Goal: Information Seeking & Learning: Learn about a topic

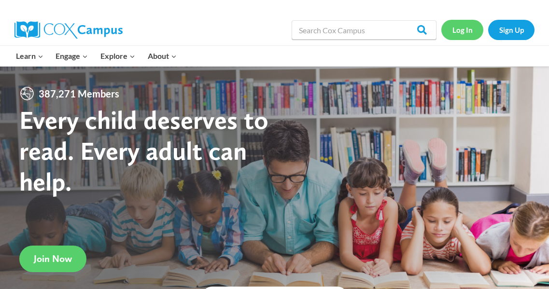
click at [466, 28] on link "Log In" at bounding box center [462, 30] width 42 height 20
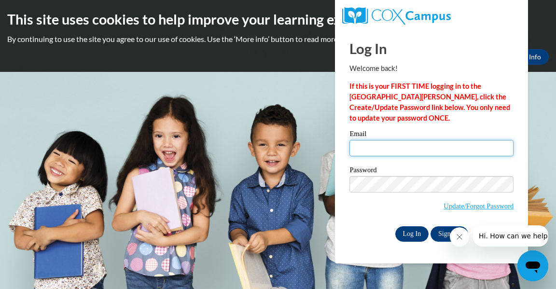
type input "millerjohn@aasd.k12.wi.us"
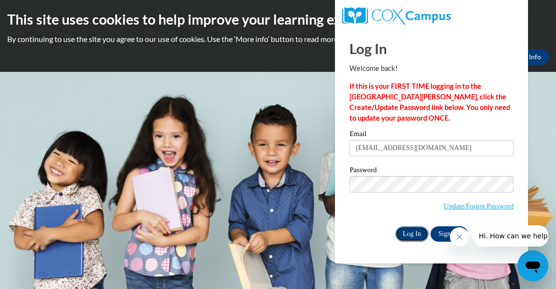
click at [410, 235] on input "Log In" at bounding box center [412, 233] width 34 height 15
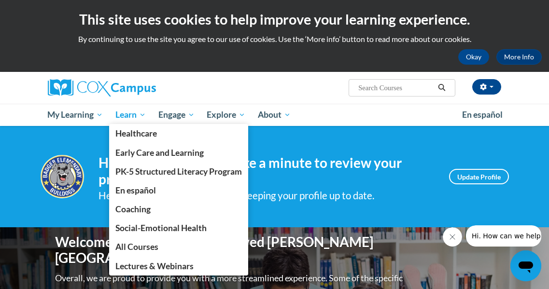
click at [124, 112] on span "Learn" at bounding box center [130, 115] width 30 height 12
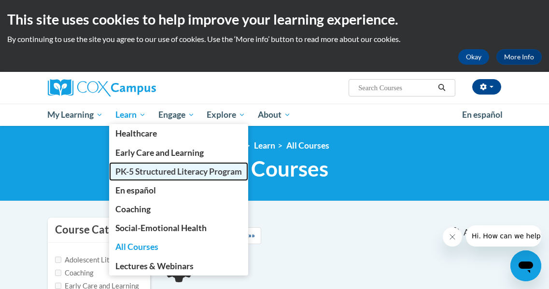
click at [170, 170] on span "PK-5 Structured Literacy Program" at bounding box center [178, 172] width 126 height 10
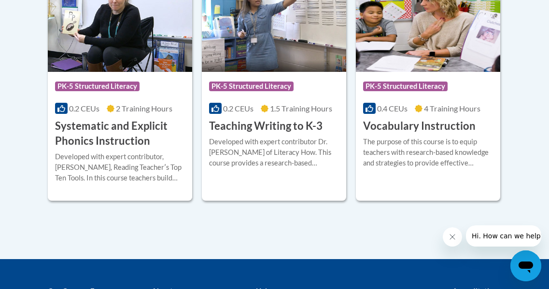
scroll to position [1207, 0]
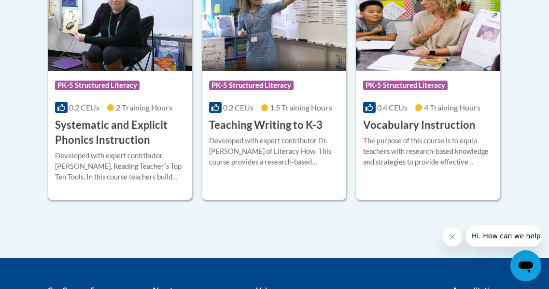
click at [120, 138] on h3 "Systematic and Explicit Phonics Instruction" at bounding box center [120, 133] width 130 height 30
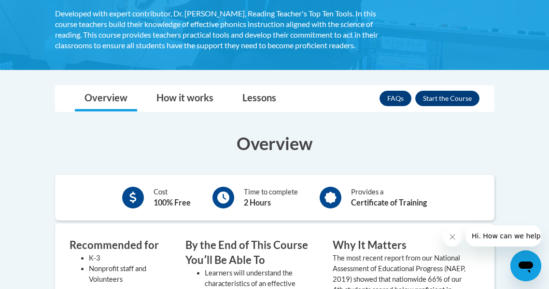
scroll to position [193, 0]
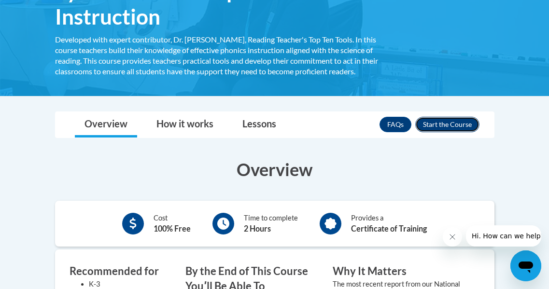
click at [450, 128] on button "Enroll" at bounding box center [447, 124] width 64 height 15
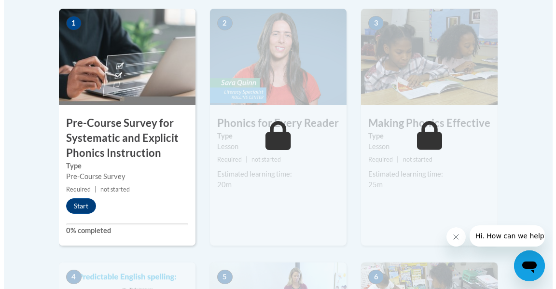
scroll to position [338, 0]
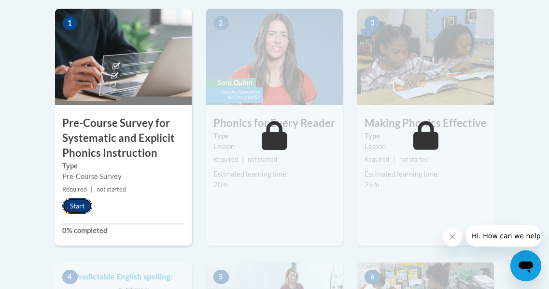
click at [81, 206] on button "Start" at bounding box center [77, 205] width 30 height 15
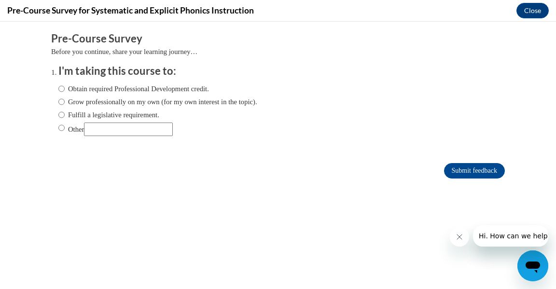
scroll to position [0, 0]
click at [451, 168] on input "Submit feedback" at bounding box center [474, 170] width 61 height 15
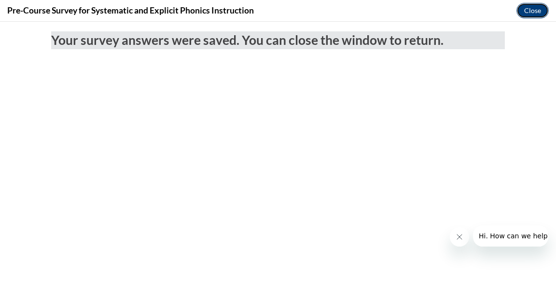
click at [528, 10] on button "Close" at bounding box center [532, 10] width 32 height 15
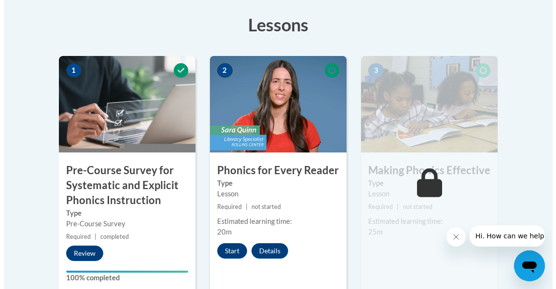
scroll to position [290, 0]
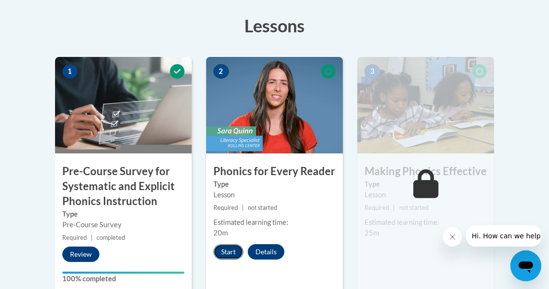
click at [233, 250] on button "Start" at bounding box center [228, 251] width 30 height 15
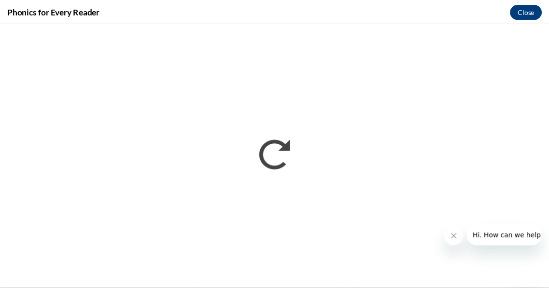
scroll to position [0, 0]
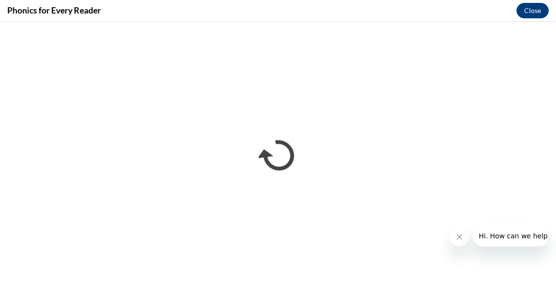
drag, startPoint x: 460, startPoint y: 240, endPoint x: 451, endPoint y: 242, distance: 9.4
click at [456, 240] on icon "Close message from company" at bounding box center [459, 237] width 8 height 8
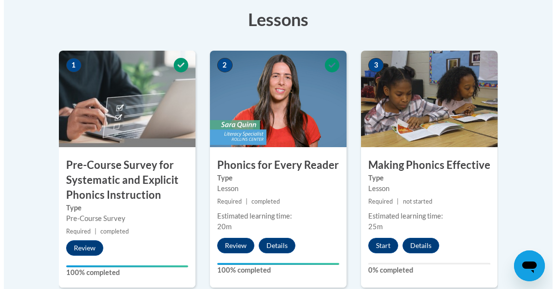
scroll to position [371, 0]
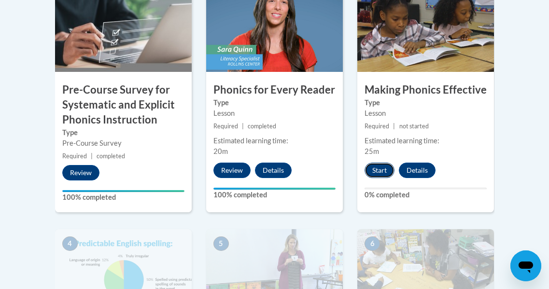
click at [385, 169] on button "Start" at bounding box center [379, 170] width 30 height 15
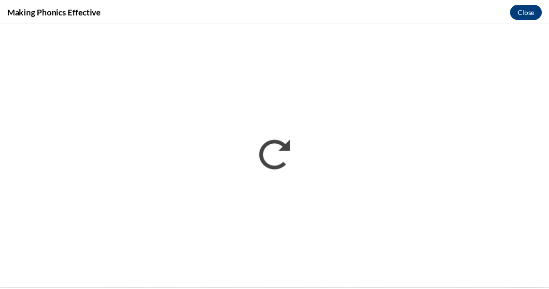
scroll to position [0, 0]
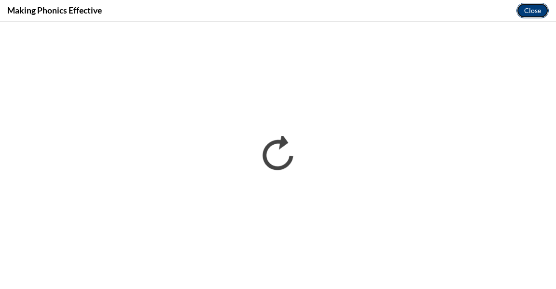
click at [530, 10] on button "Close" at bounding box center [532, 10] width 32 height 15
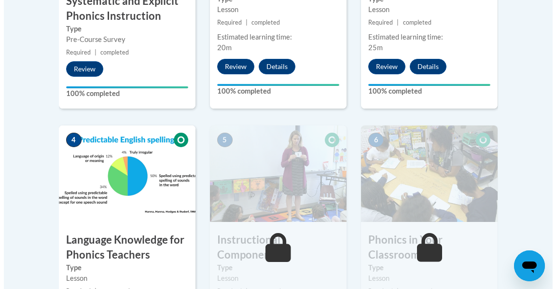
scroll to position [661, 0]
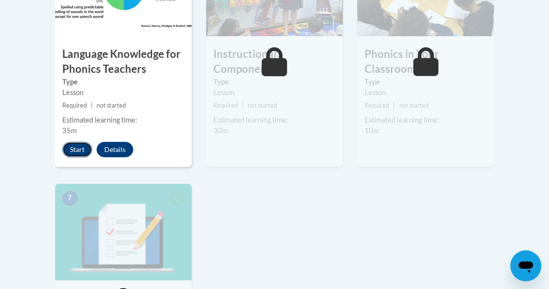
click at [78, 149] on button "Start" at bounding box center [77, 149] width 30 height 15
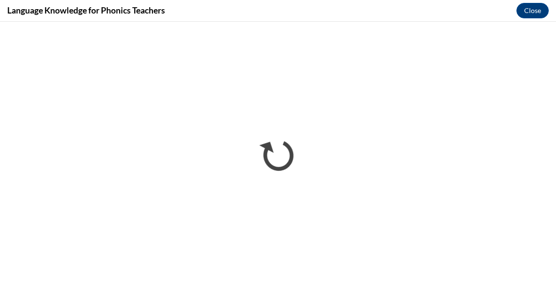
scroll to position [0, 0]
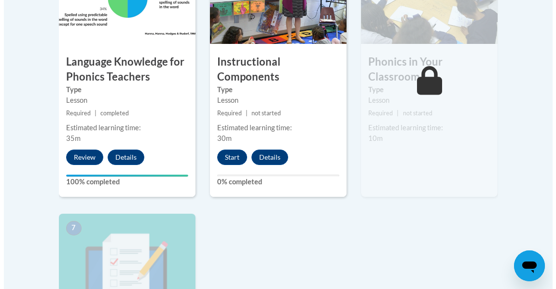
scroll to position [679, 0]
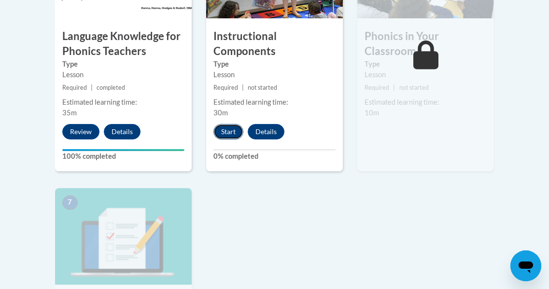
click at [223, 132] on button "Start" at bounding box center [228, 131] width 30 height 15
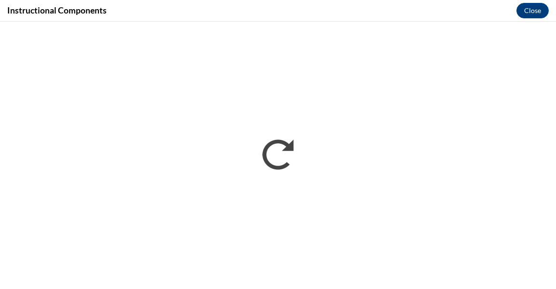
scroll to position [0, 0]
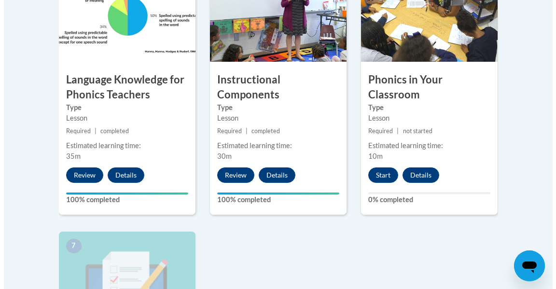
scroll to position [628, 0]
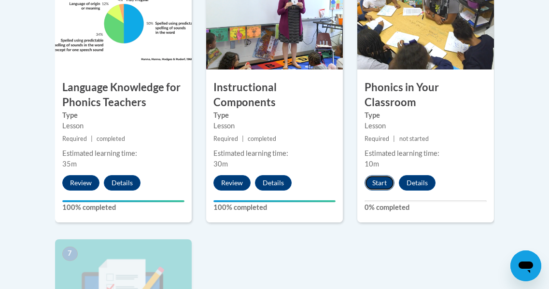
click at [373, 182] on button "Start" at bounding box center [379, 182] width 30 height 15
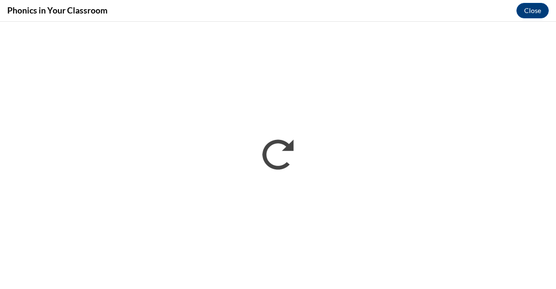
scroll to position [0, 0]
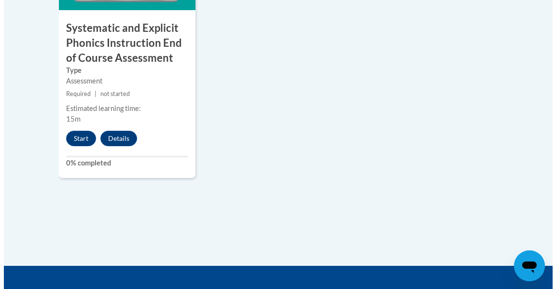
scroll to position [905, 0]
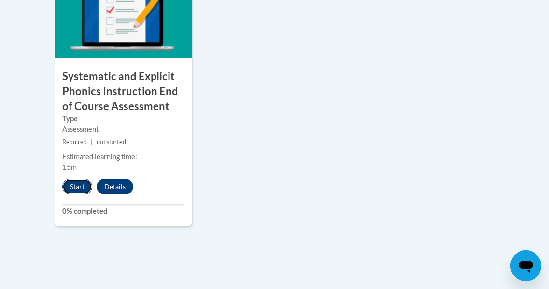
click at [71, 185] on button "Start" at bounding box center [77, 186] width 30 height 15
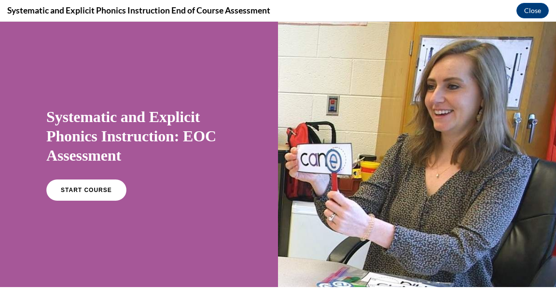
scroll to position [0, 0]
click at [2, 164] on div "Systematic and Explicit Phonics Instruction: EOC Assessment START COURSE" at bounding box center [139, 154] width 278 height 265
click at [80, 186] on link "START COURSE" at bounding box center [86, 190] width 84 height 22
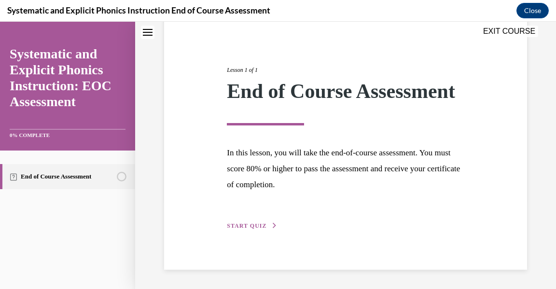
scroll to position [111, 0]
click at [245, 225] on span "START QUIZ" at bounding box center [247, 226] width 40 height 7
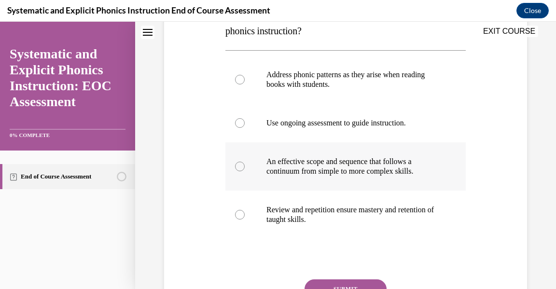
scroll to position [156, 0]
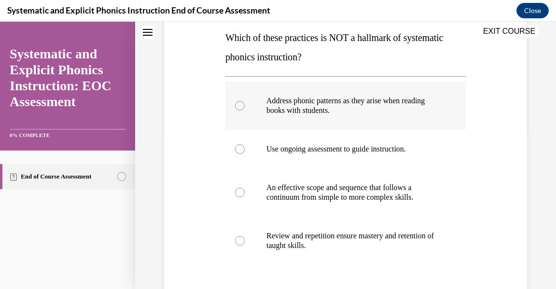
click at [246, 102] on div at bounding box center [345, 106] width 240 height 48
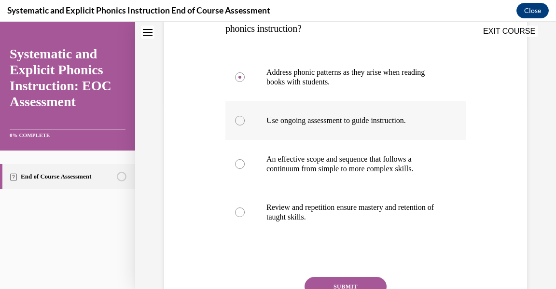
scroll to position [271, 0]
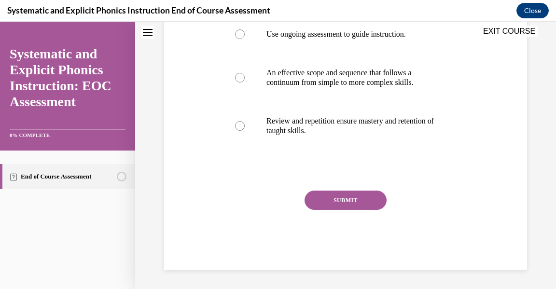
click at [333, 200] on button "SUBMIT" at bounding box center [346, 200] width 82 height 19
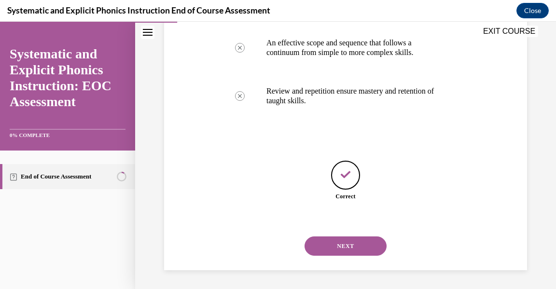
scroll to position [301, 0]
click at [338, 241] on button "NEXT" at bounding box center [346, 245] width 82 height 19
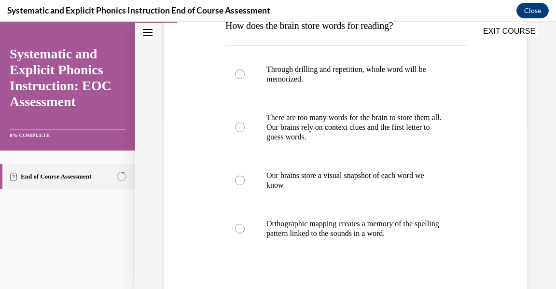
scroll to position [193, 0]
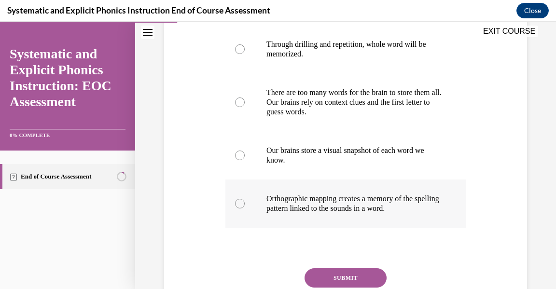
click at [353, 207] on p "Orthographic mapping creates a memory of the spelling pattern linked to the sou…" at bounding box center [353, 203] width 175 height 19
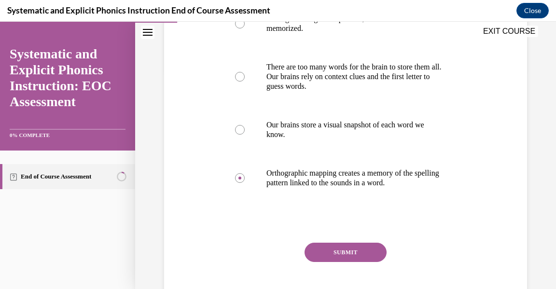
scroll to position [241, 0]
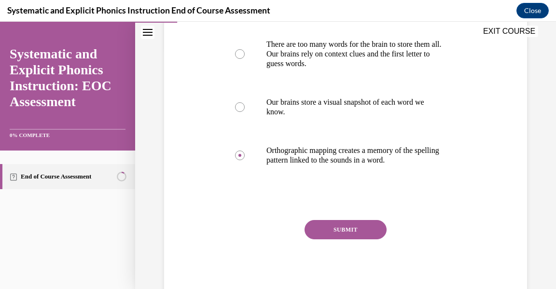
click at [342, 229] on button "SUBMIT" at bounding box center [346, 229] width 82 height 19
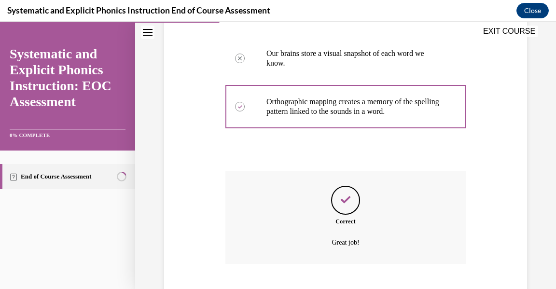
scroll to position [349, 0]
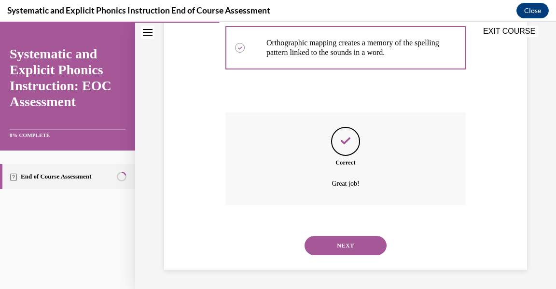
click at [324, 242] on button "NEXT" at bounding box center [346, 245] width 82 height 19
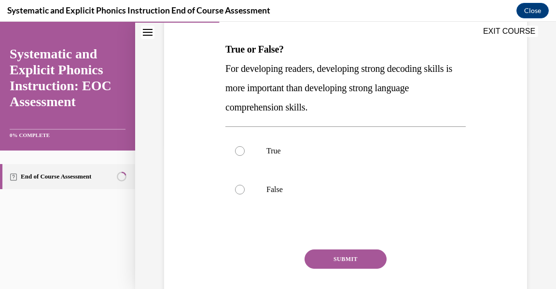
scroll to position [145, 0]
click at [269, 153] on p "True" at bounding box center [353, 151] width 175 height 10
click at [360, 254] on button "SUBMIT" at bounding box center [346, 258] width 82 height 19
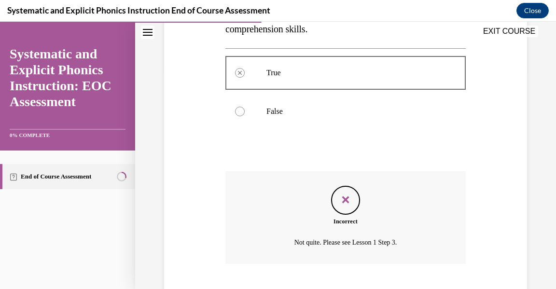
scroll to position [281, 0]
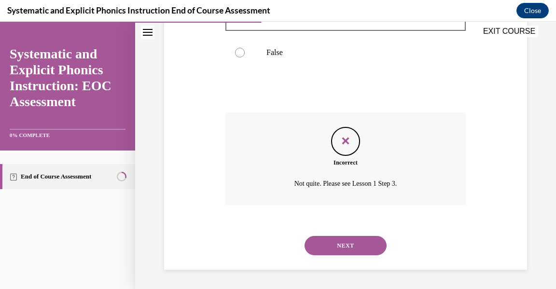
click at [363, 246] on button "NEXT" at bounding box center [346, 245] width 82 height 19
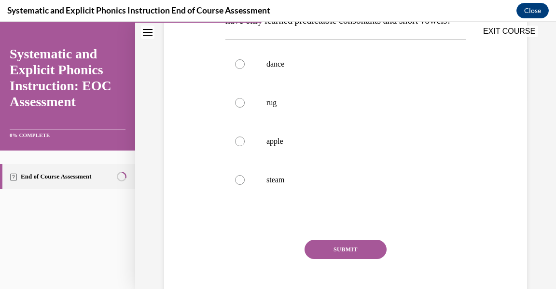
scroll to position [193, 0]
click at [339, 114] on div at bounding box center [345, 102] width 240 height 39
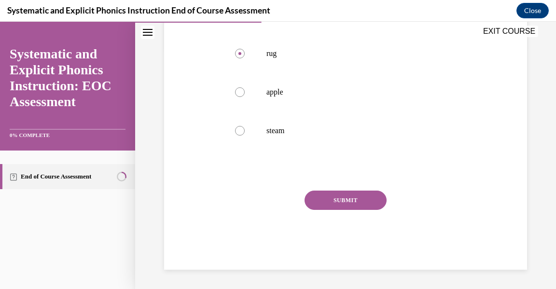
click at [359, 201] on button "SUBMIT" at bounding box center [346, 200] width 82 height 19
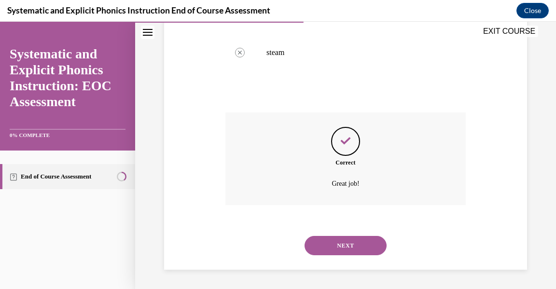
scroll to position [339, 0]
click at [350, 246] on button "NEXT" at bounding box center [346, 245] width 82 height 19
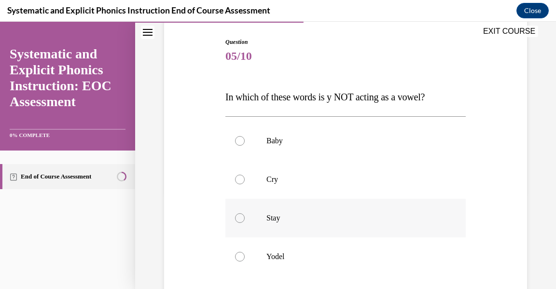
scroll to position [145, 0]
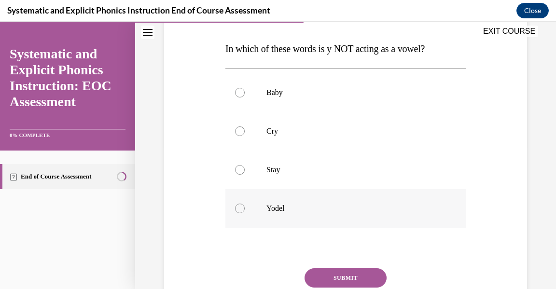
click at [244, 209] on div at bounding box center [345, 208] width 240 height 39
drag, startPoint x: 379, startPoint y: 272, endPoint x: 384, endPoint y: 270, distance: 5.2
click at [380, 271] on button "SUBMIT" at bounding box center [346, 277] width 82 height 19
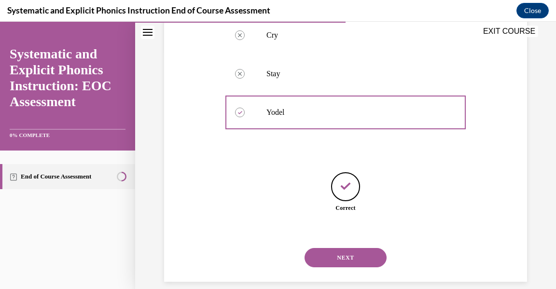
scroll to position [253, 0]
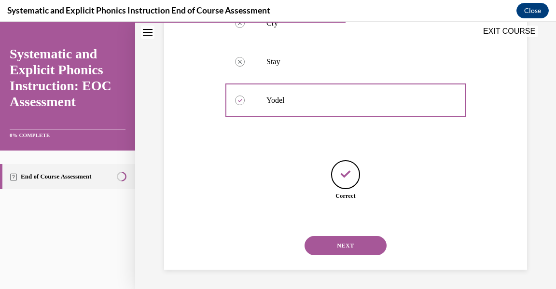
click at [358, 245] on button "NEXT" at bounding box center [346, 245] width 82 height 19
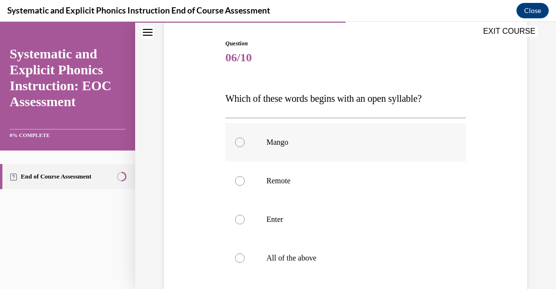
scroll to position [97, 0]
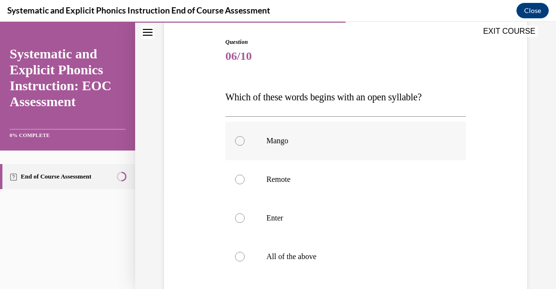
click at [259, 146] on div at bounding box center [345, 141] width 240 height 39
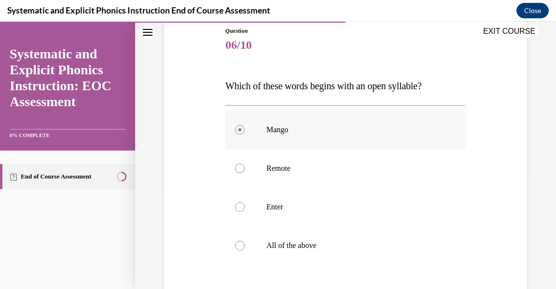
scroll to position [145, 0]
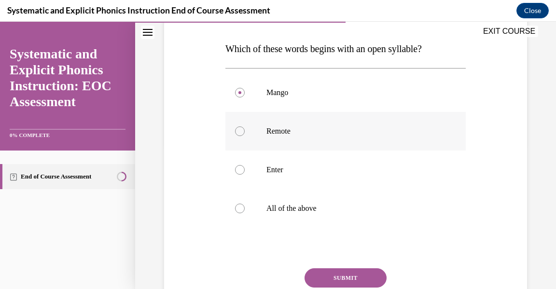
click at [319, 129] on p "Remote" at bounding box center [353, 131] width 175 height 10
click at [354, 276] on button "SUBMIT" at bounding box center [346, 277] width 82 height 19
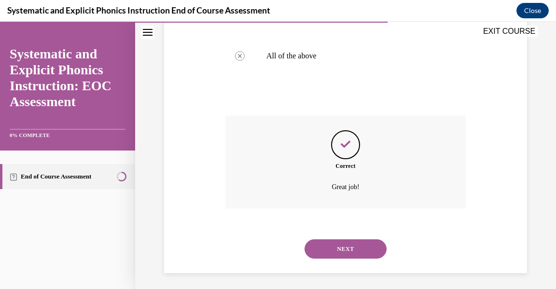
scroll to position [301, 0]
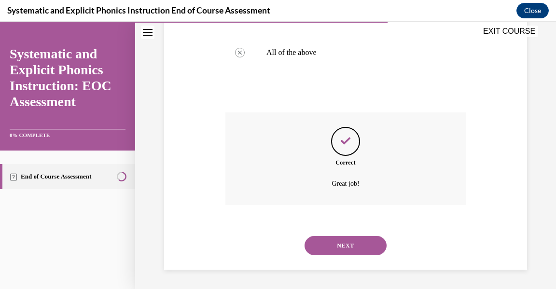
click at [356, 250] on button "NEXT" at bounding box center [346, 245] width 82 height 19
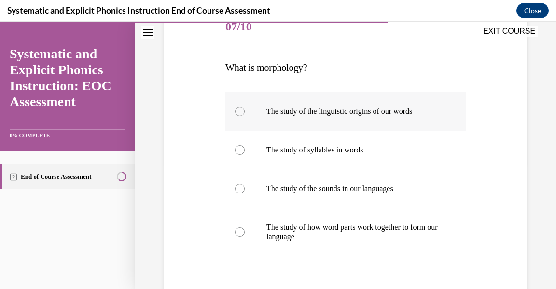
scroll to position [145, 0]
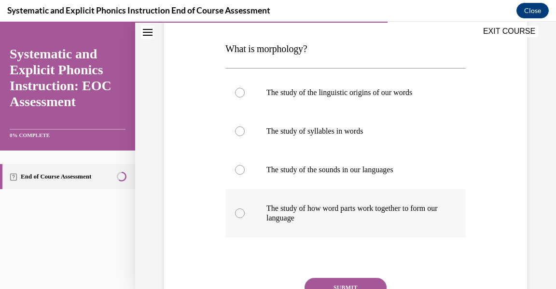
click at [356, 212] on p "The study of how word parts work together to form our language" at bounding box center [353, 213] width 175 height 19
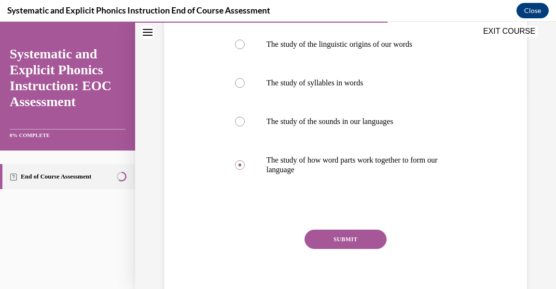
click at [360, 243] on button "SUBMIT" at bounding box center [346, 239] width 82 height 19
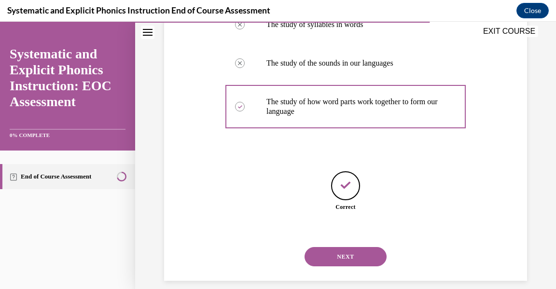
scroll to position [263, 0]
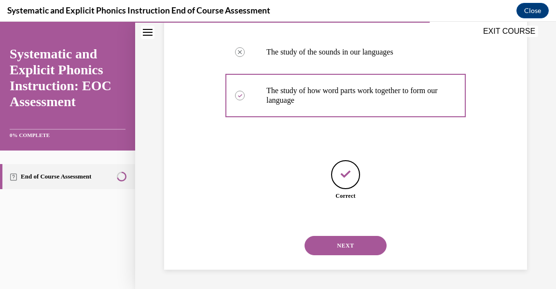
click at [321, 238] on button "NEXT" at bounding box center [346, 245] width 82 height 19
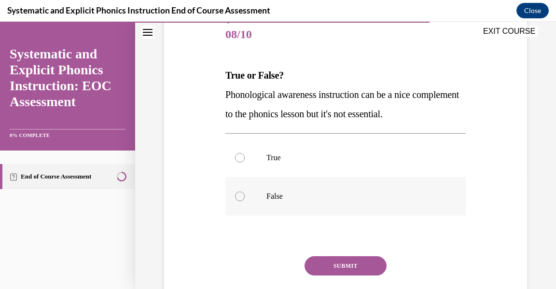
scroll to position [145, 0]
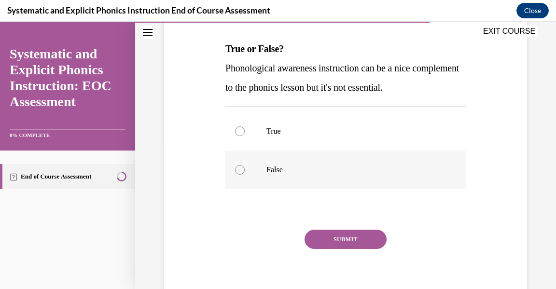
click at [281, 175] on div at bounding box center [345, 170] width 240 height 39
click at [322, 235] on button "SUBMIT" at bounding box center [346, 239] width 82 height 19
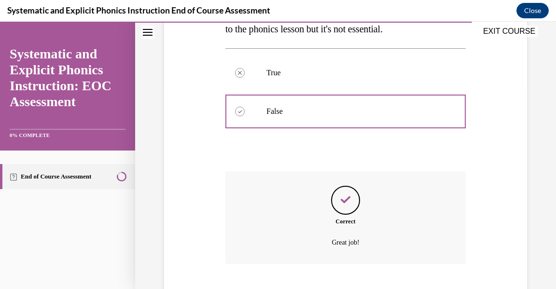
scroll to position [262, 0]
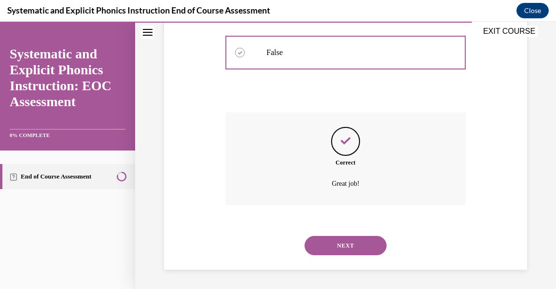
click at [360, 241] on button "NEXT" at bounding box center [346, 245] width 82 height 19
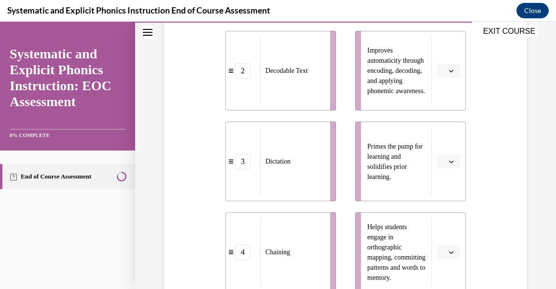
scroll to position [338, 0]
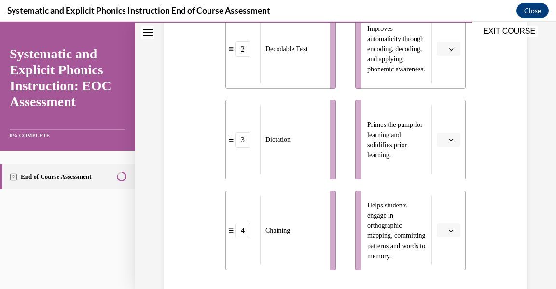
click at [449, 139] on icon "button" at bounding box center [451, 140] width 5 height 5
click at [441, 181] on div "1" at bounding box center [441, 180] width 24 height 19
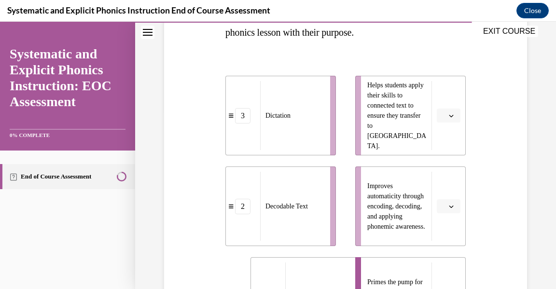
scroll to position [168, 0]
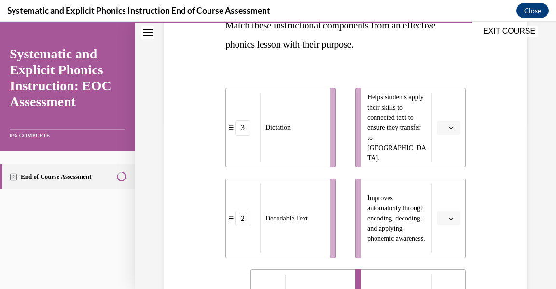
click at [450, 127] on button "button" at bounding box center [449, 128] width 24 height 14
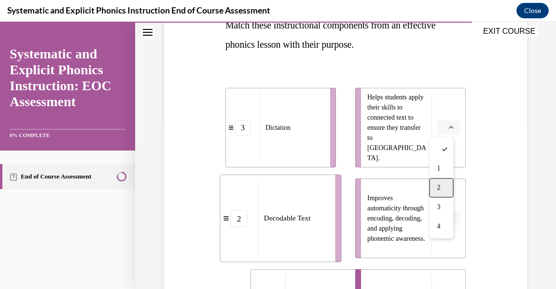
click at [446, 186] on div "2" at bounding box center [441, 187] width 24 height 19
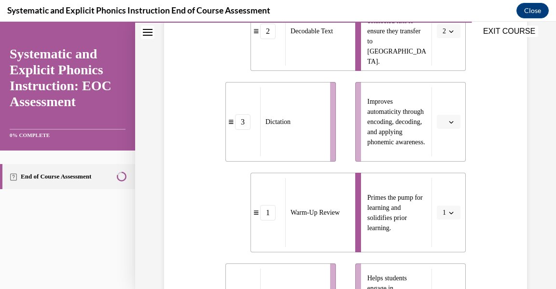
scroll to position [410, 0]
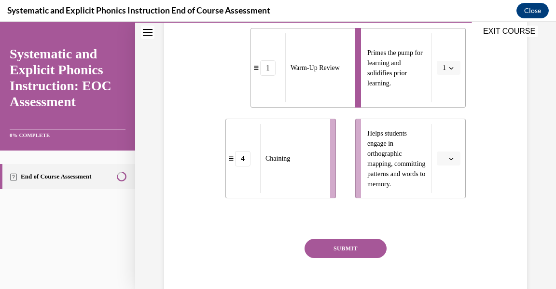
click at [451, 157] on button "button" at bounding box center [449, 159] width 24 height 14
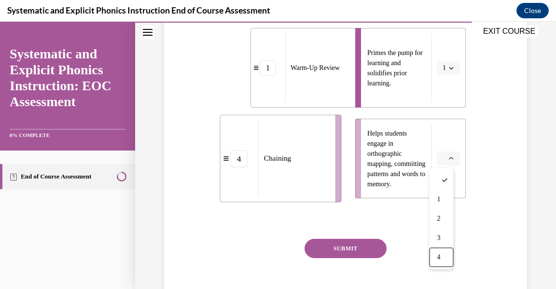
drag, startPoint x: 445, startPoint y: 254, endPoint x: 440, endPoint y: 254, distance: 4.9
click at [444, 254] on div "4" at bounding box center [441, 257] width 24 height 19
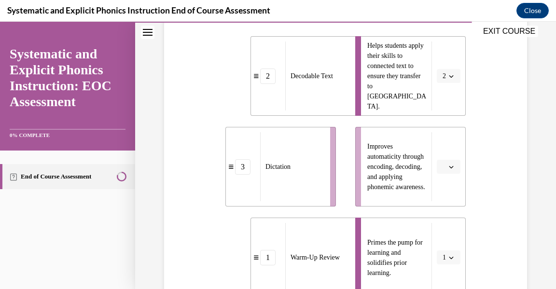
scroll to position [217, 0]
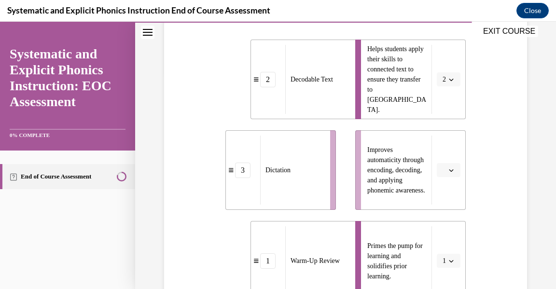
click at [446, 175] on button "button" at bounding box center [449, 170] width 24 height 14
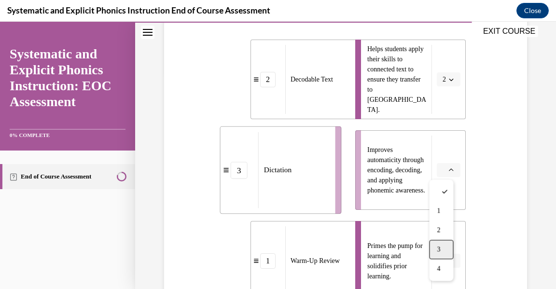
click at [446, 251] on div "3" at bounding box center [441, 249] width 24 height 19
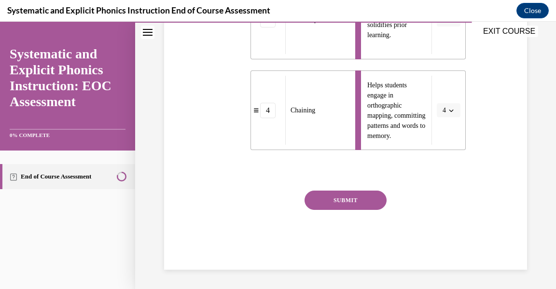
click at [326, 194] on button "SUBMIT" at bounding box center [346, 200] width 82 height 19
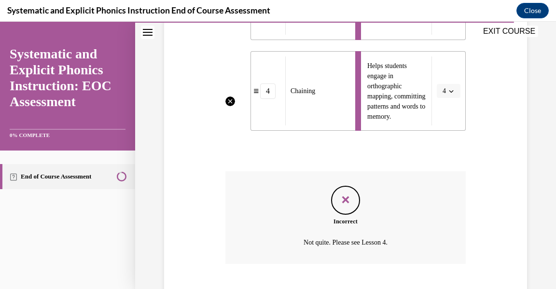
scroll to position [536, 0]
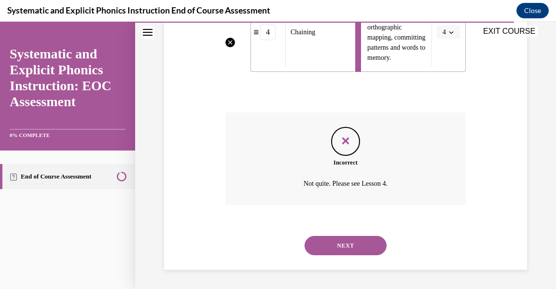
click at [343, 243] on button "NEXT" at bounding box center [346, 245] width 82 height 19
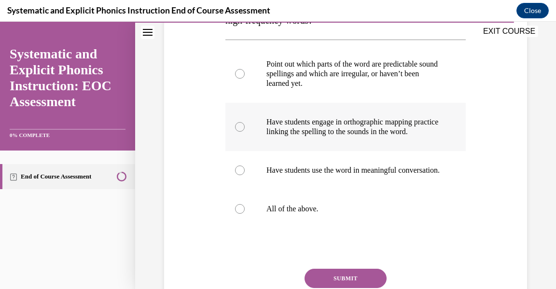
scroll to position [193, 0]
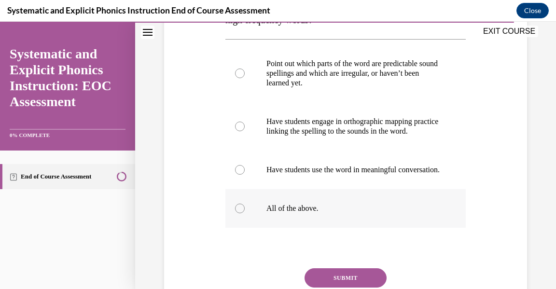
click at [279, 222] on div at bounding box center [345, 208] width 240 height 39
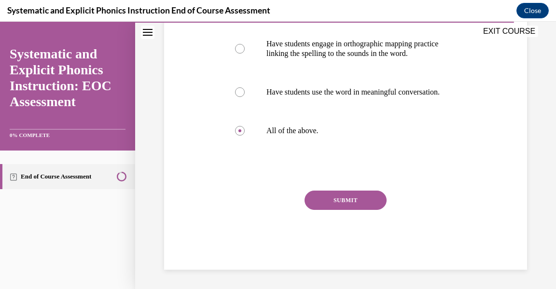
click at [360, 198] on button "SUBMIT" at bounding box center [346, 200] width 82 height 19
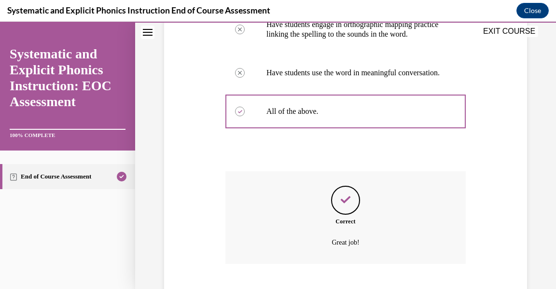
scroll to position [368, 0]
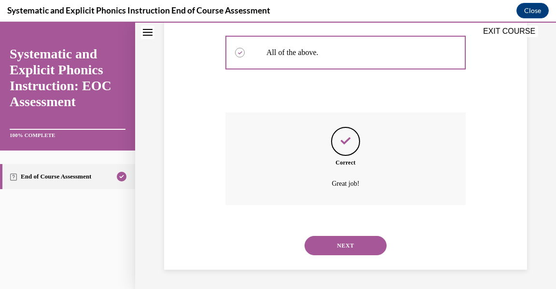
click at [332, 246] on button "NEXT" at bounding box center [346, 245] width 82 height 19
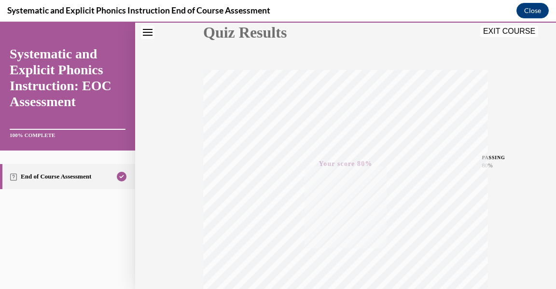
scroll to position [0, 0]
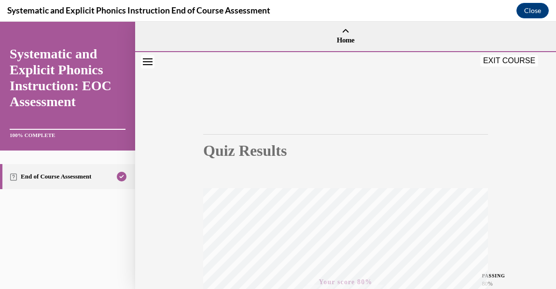
click at [517, 61] on button "EXIT COURSE" at bounding box center [509, 61] width 58 height 12
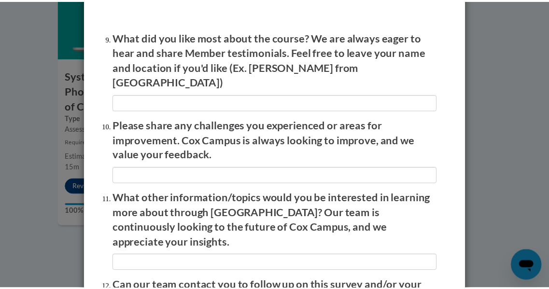
scroll to position [1719, 0]
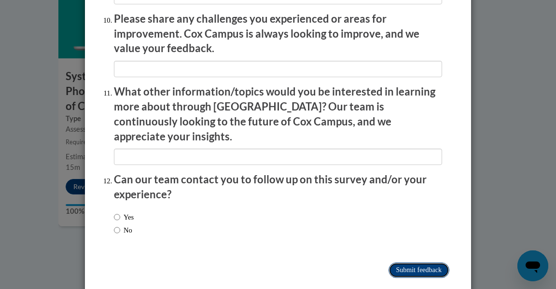
click at [418, 263] on input "Submit feedback" at bounding box center [419, 270] width 61 height 15
click at [424, 263] on input "Submitting" at bounding box center [419, 270] width 61 height 15
click at [419, 263] on input "Submitting" at bounding box center [419, 270] width 61 height 15
click at [418, 263] on input "Submitting" at bounding box center [419, 270] width 61 height 15
click at [419, 263] on input "Submitting" at bounding box center [419, 270] width 61 height 15
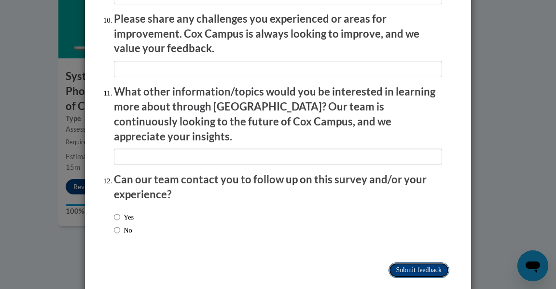
click at [419, 263] on input "Submitting" at bounding box center [419, 270] width 61 height 15
click at [418, 263] on input "Submitting" at bounding box center [419, 270] width 61 height 15
click at [528, 175] on div "Feedback Questionnaire Rate Course Comments Cox Campus End of Course Evaluation…" at bounding box center [278, 144] width 556 height 289
click at [534, 169] on div "Feedback Questionnaire Rate Course Comments Cox Campus End of Course Evaluation…" at bounding box center [278, 144] width 556 height 289
